Goal: Task Accomplishment & Management: Manage account settings

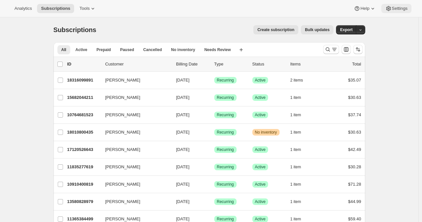
click at [396, 8] on span "Settings" at bounding box center [399, 8] width 16 height 5
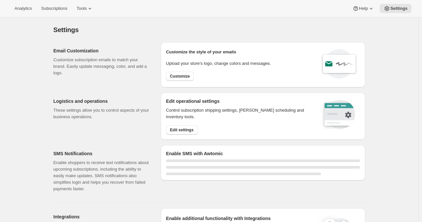
select select "22:00"
select select "09:00"
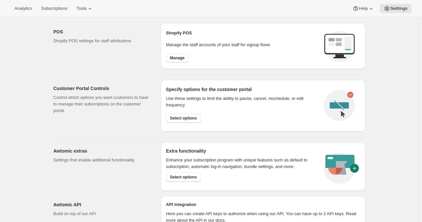
scroll to position [242, 0]
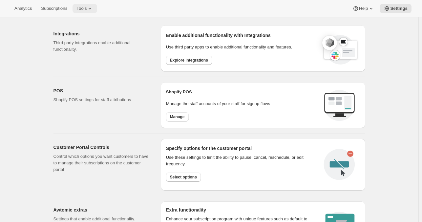
click at [79, 12] on button "Tools" at bounding box center [84, 8] width 25 height 9
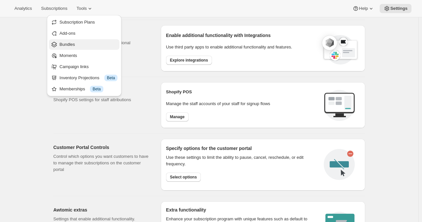
click at [68, 44] on span "Bundles" at bounding box center [66, 44] width 15 height 5
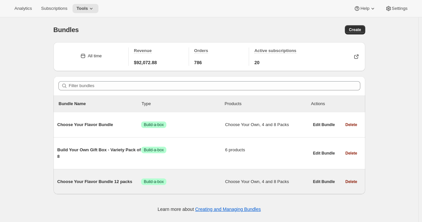
click at [101, 180] on span "Choose Your Flavor Bundle 12 packs" at bounding box center [99, 182] width 84 height 7
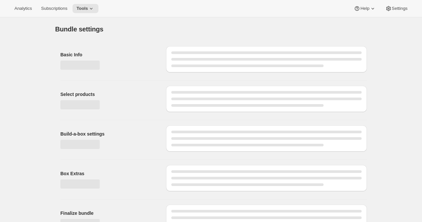
type input "Choose Your Flavor Bundle 12 packs"
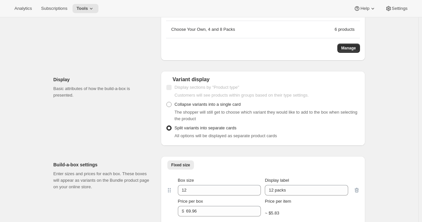
scroll to position [205, 0]
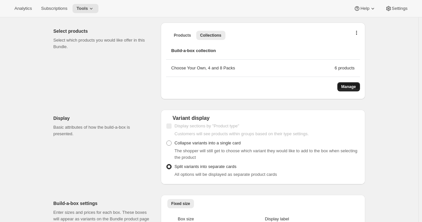
click at [354, 87] on span "Manage" at bounding box center [348, 86] width 15 height 5
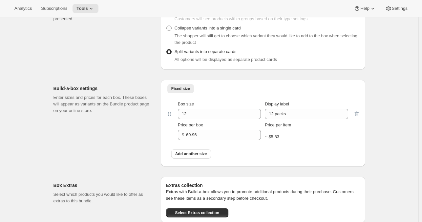
scroll to position [336, 0]
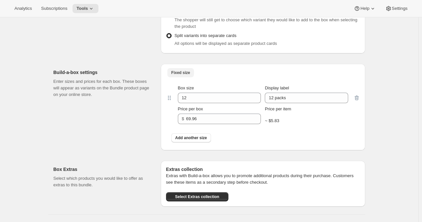
click at [186, 70] on span "Fixed size" at bounding box center [180, 72] width 19 height 5
click at [188, 74] on span "Fixed size" at bounding box center [180, 72] width 19 height 5
click at [171, 100] on icon at bounding box center [169, 98] width 7 height 7
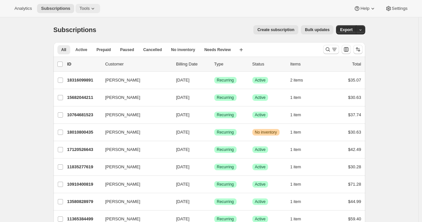
click at [83, 10] on span "Tools" at bounding box center [84, 8] width 10 height 5
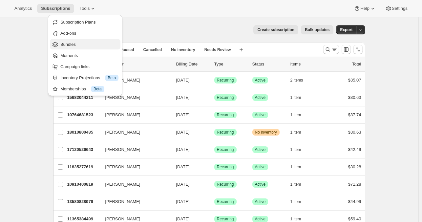
click at [75, 47] on span "Bundles" at bounding box center [89, 44] width 58 height 7
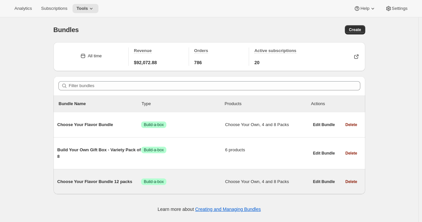
click at [110, 182] on span "Choose Your Flavor Bundle 12 packs" at bounding box center [99, 182] width 84 height 7
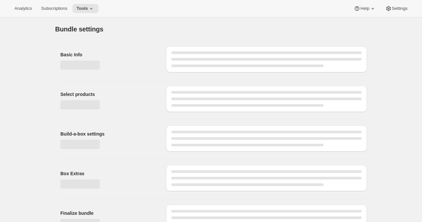
type input "Choose Your Flavor Bundle 12 packs"
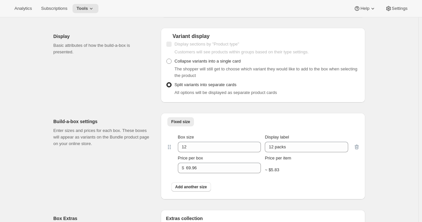
scroll to position [328, 0]
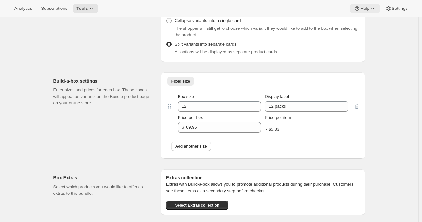
click at [365, 8] on span "Help" at bounding box center [364, 8] width 9 height 5
click at [371, 46] on span "Contact us" at bounding box center [363, 44] width 20 height 5
click at [369, 46] on span "Contact us" at bounding box center [363, 44] width 20 height 5
click at [372, 30] on span "Help Center" at bounding box center [364, 33] width 23 height 7
